Goal: Task Accomplishment & Management: Manage account settings

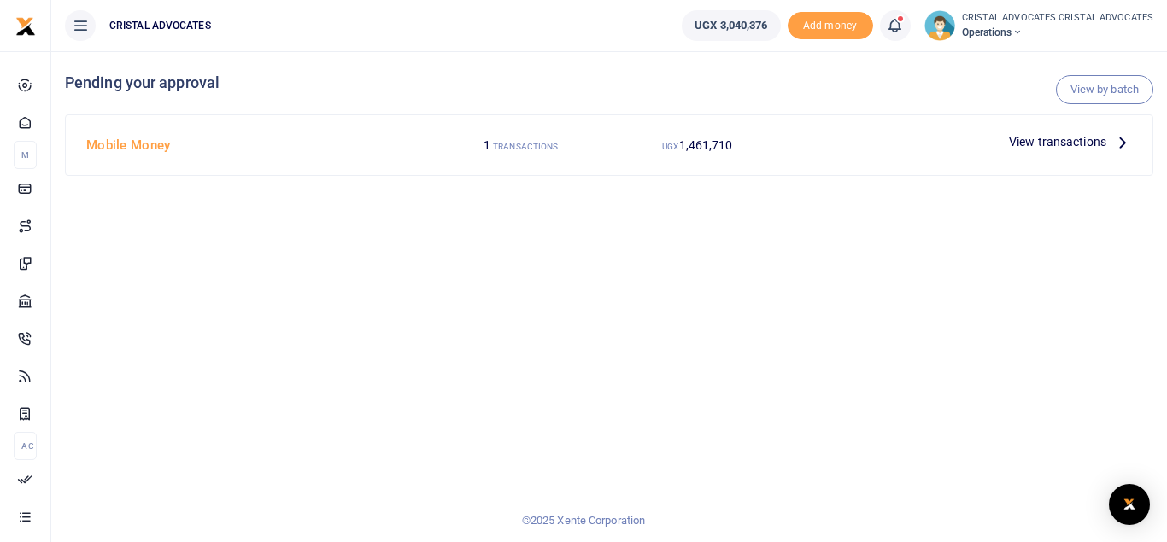
click at [777, 131] on div "UGX 1,461,710" at bounding box center [697, 145] width 177 height 32
click at [897, 26] on icon at bounding box center [894, 25] width 17 height 19
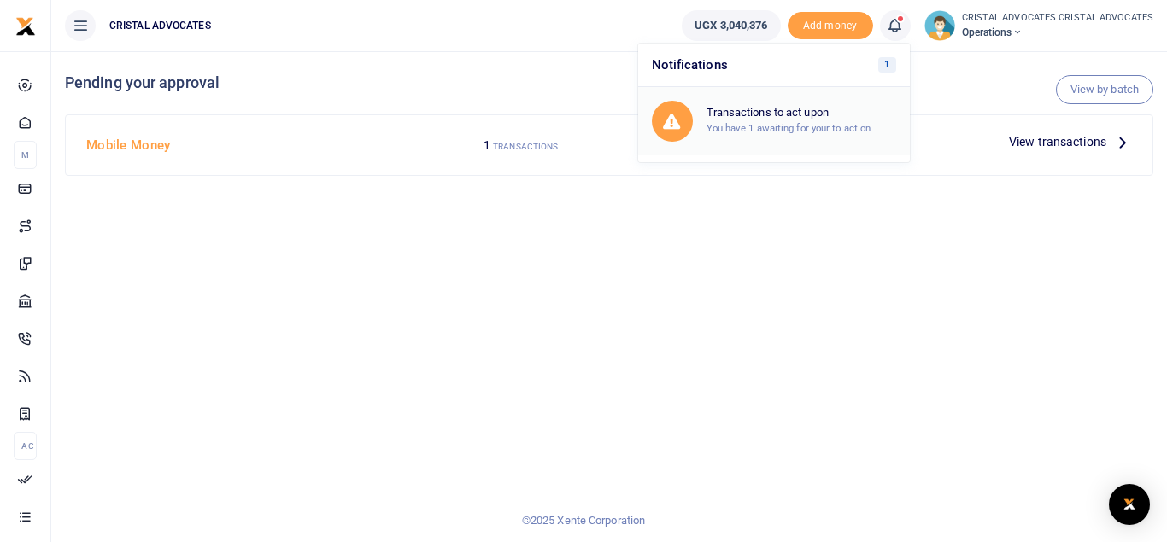
click at [840, 119] on h6 "Transactions to act upon" at bounding box center [801, 113] width 190 height 14
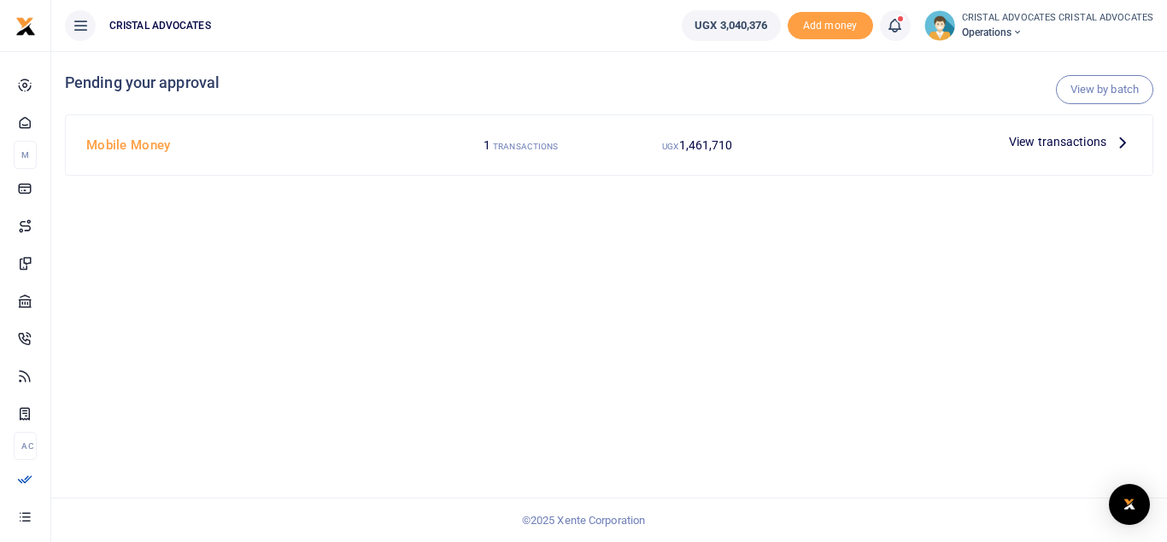
click at [1057, 145] on span "View transactions" at bounding box center [1057, 141] width 97 height 19
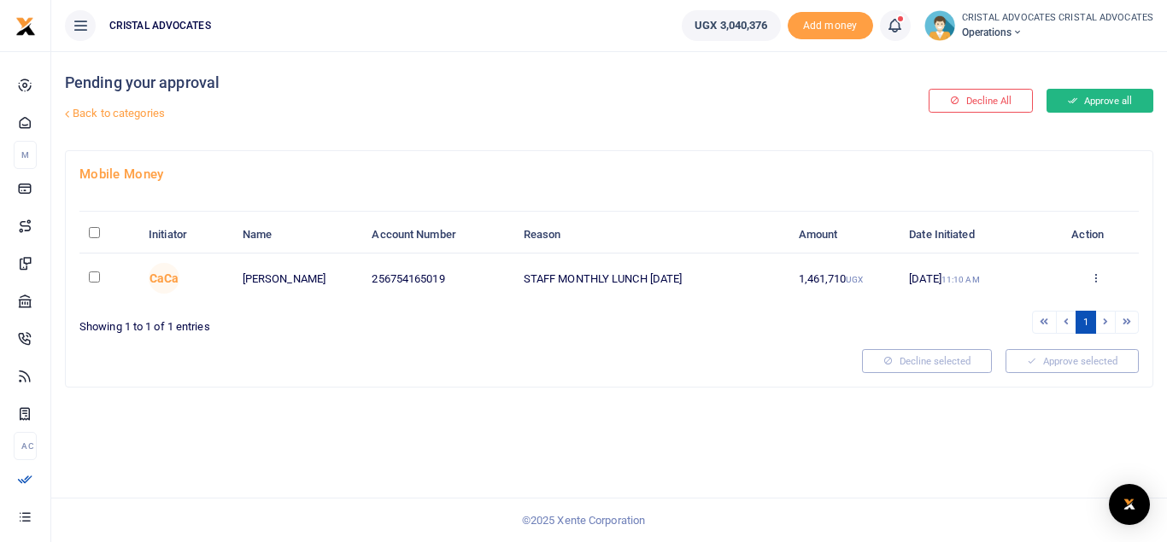
click at [1086, 106] on button "Approve all" at bounding box center [1099, 101] width 107 height 24
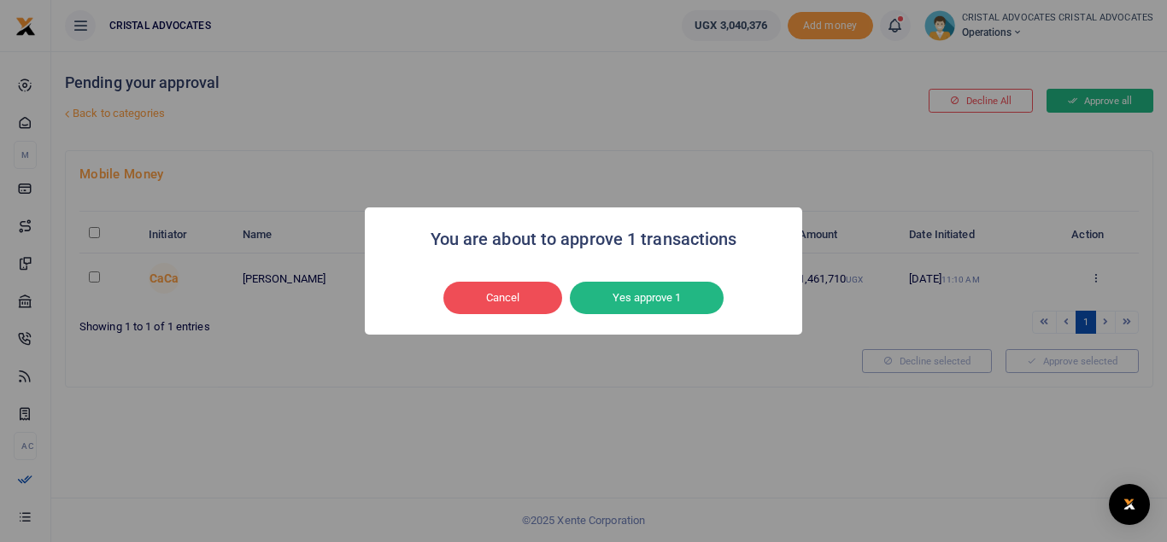
click at [1086, 106] on div "You are about to approve 1 transactions × Cancel No Yes approve 1" at bounding box center [583, 271] width 1167 height 542
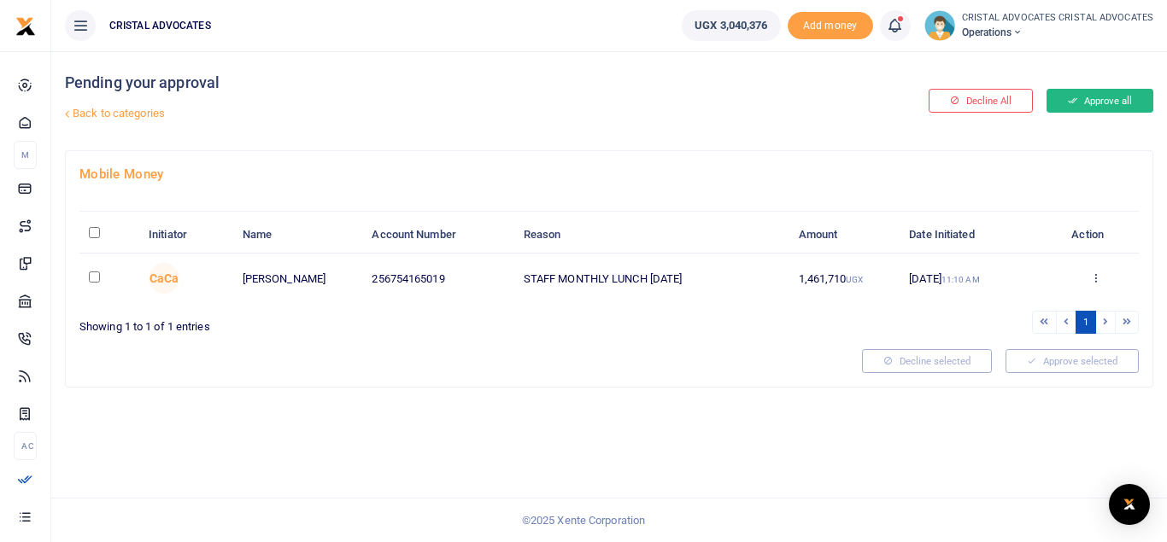
click at [1086, 106] on button "Approve all" at bounding box center [1099, 101] width 107 height 24
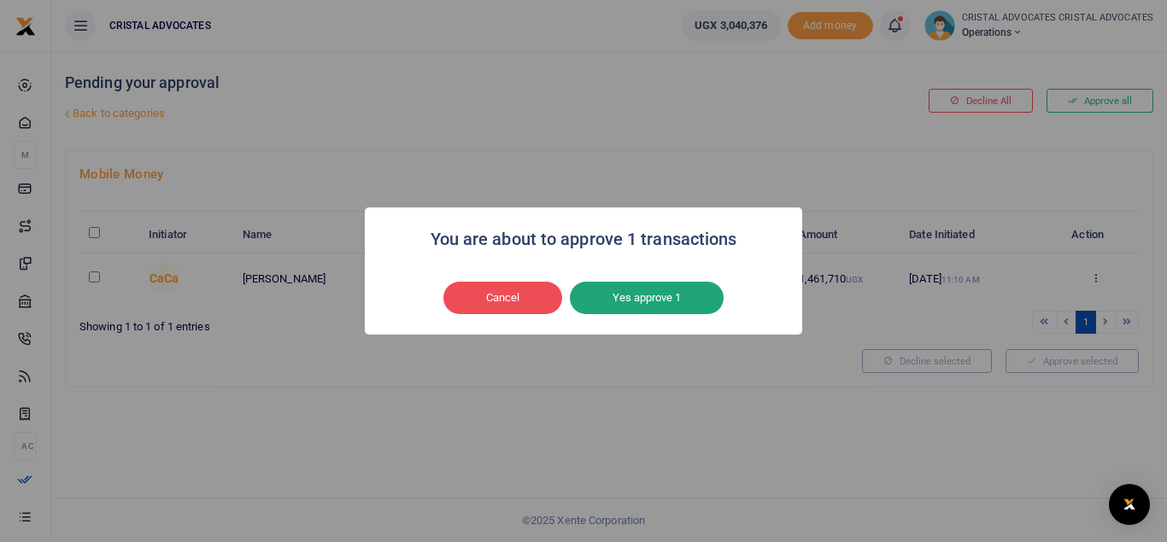
click at [660, 302] on button "Yes approve 1" at bounding box center [647, 298] width 154 height 32
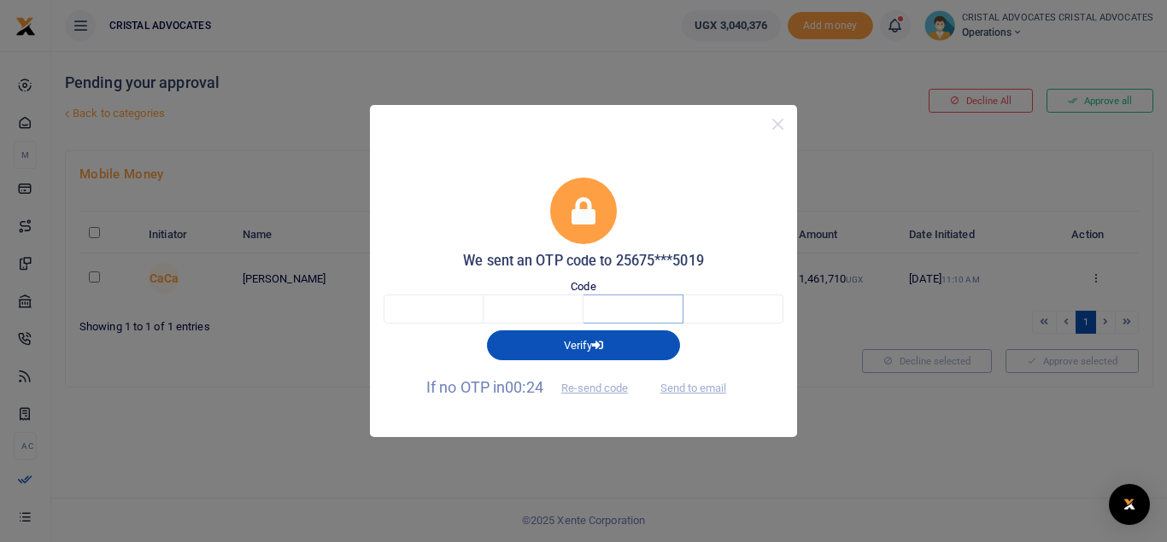
click at [660, 302] on input "text" at bounding box center [633, 309] width 100 height 29
click at [456, 299] on input "text" at bounding box center [434, 309] width 100 height 29
type input "5"
type input "1"
type input "5"
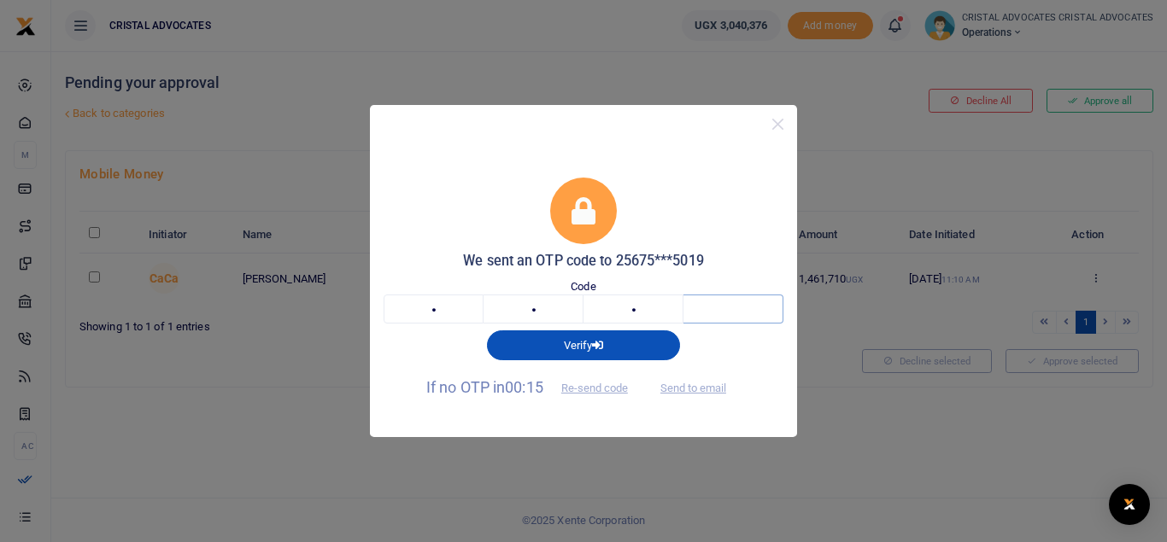
type input "4"
